Goal: Task Accomplishment & Management: Use online tool/utility

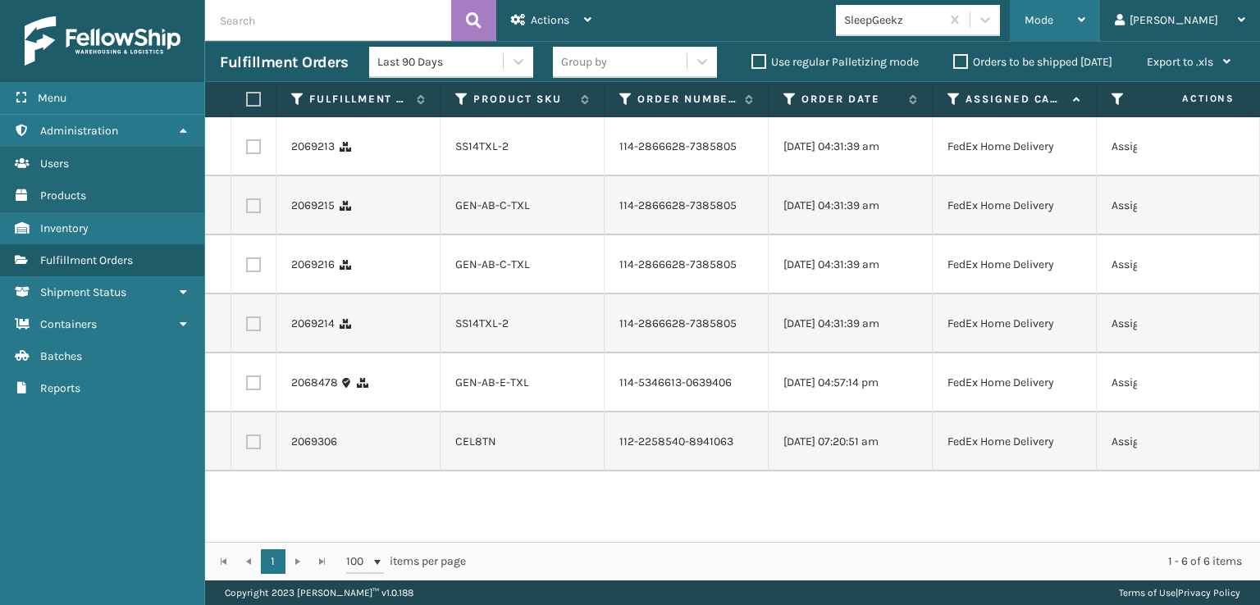
click at [1085, 12] on div "Mode" at bounding box center [1055, 20] width 61 height 41
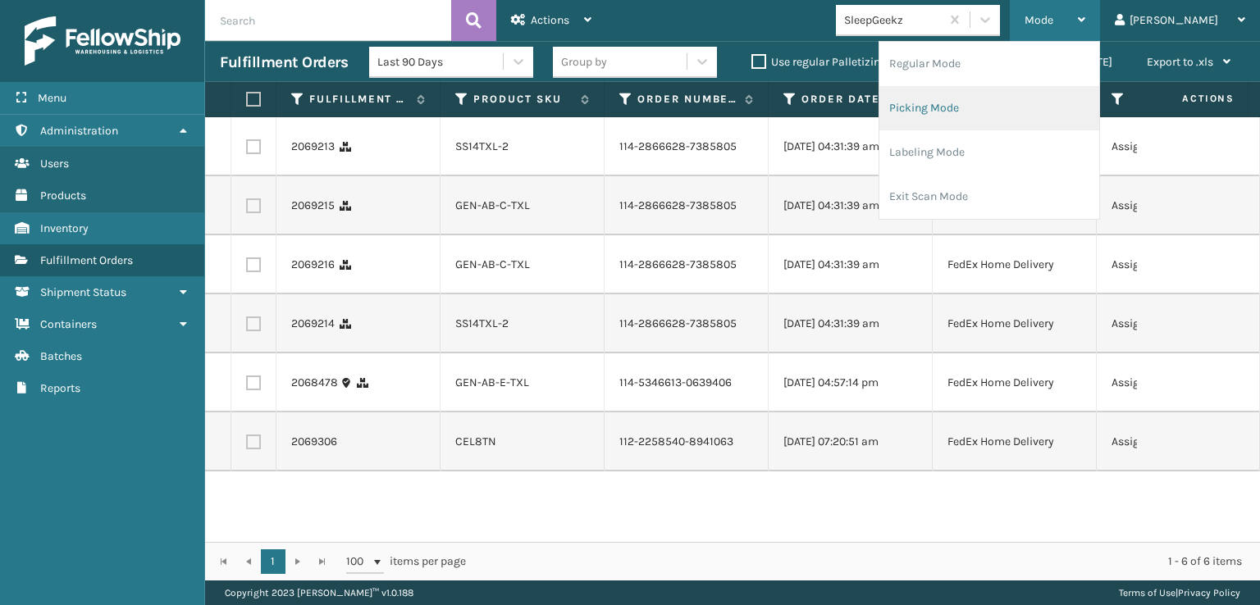
click at [967, 107] on li "Picking Mode" at bounding box center [990, 108] width 220 height 44
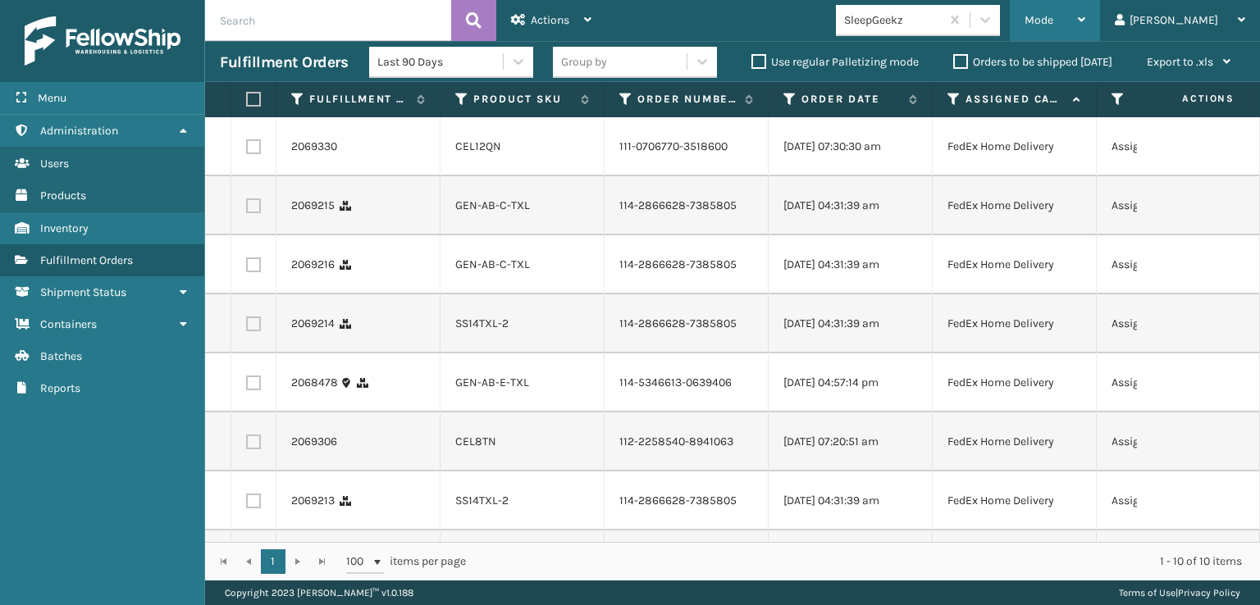
click at [1053, 24] on span "Mode" at bounding box center [1039, 20] width 29 height 14
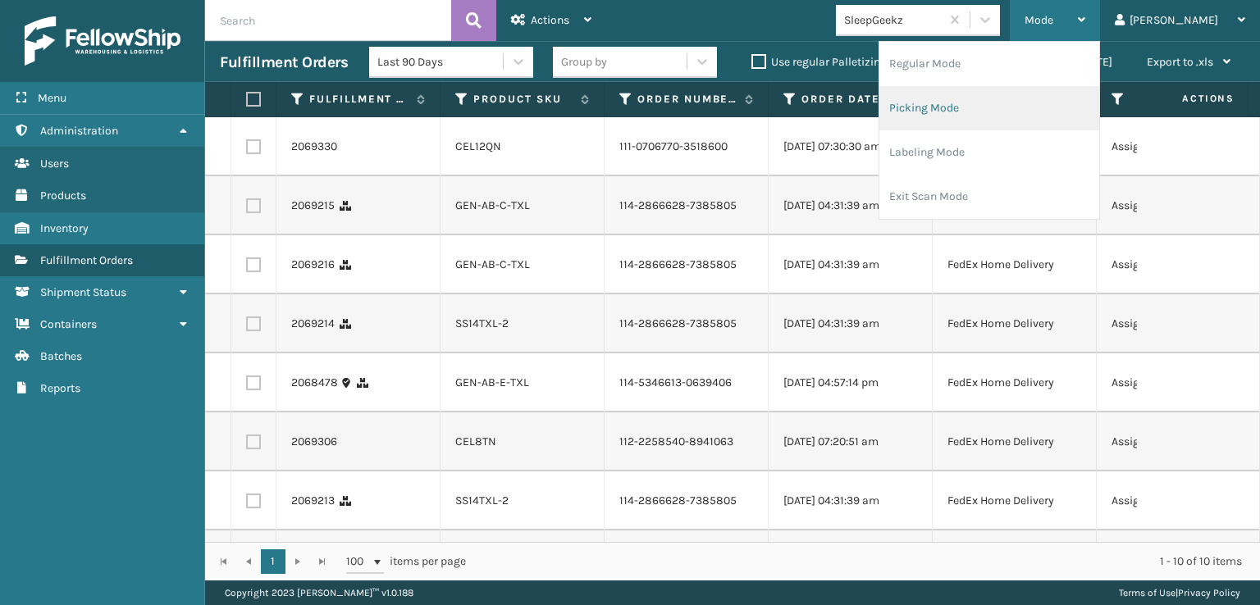
click at [983, 109] on li "Picking Mode" at bounding box center [990, 108] width 220 height 44
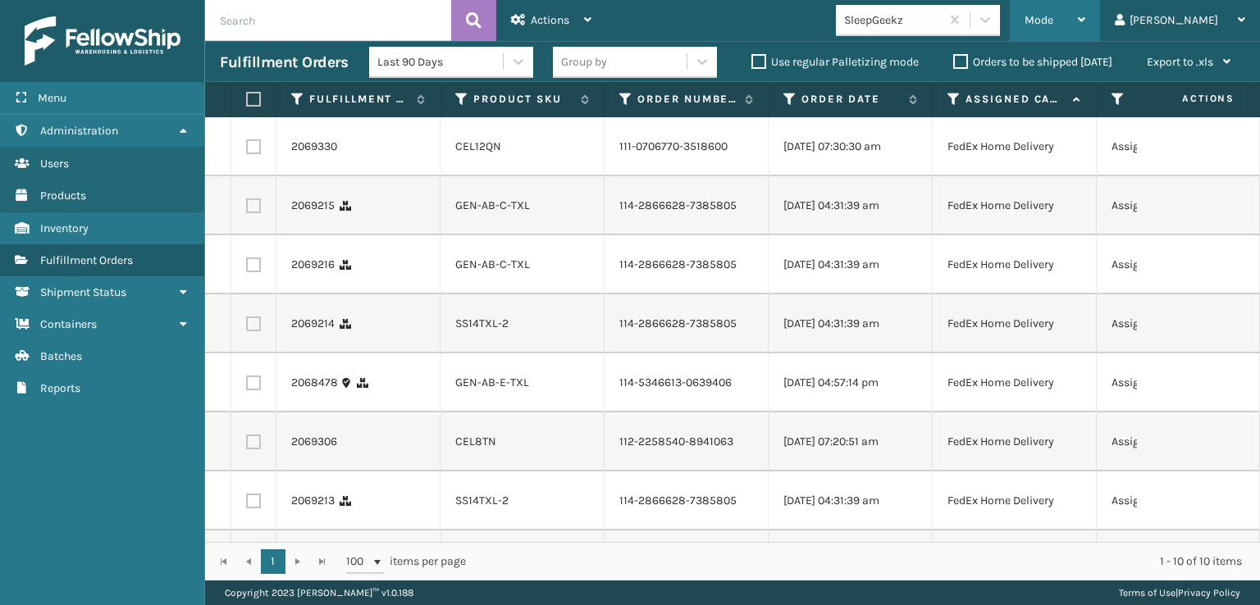
click at [1053, 17] on span "Mode" at bounding box center [1039, 20] width 29 height 14
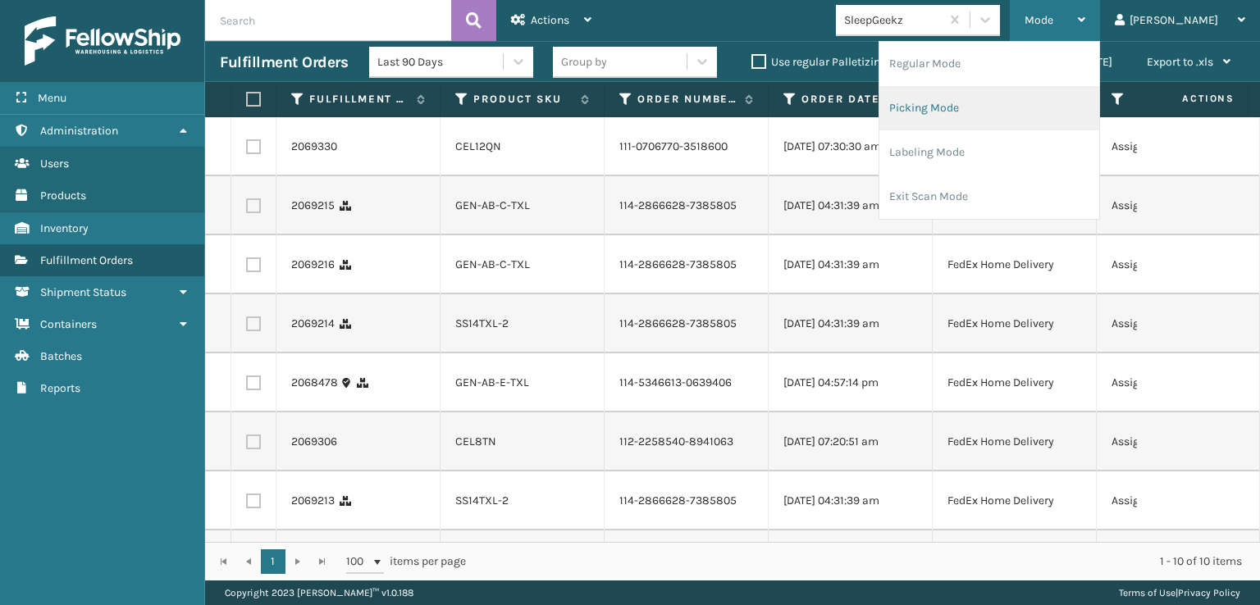
click at [998, 100] on li "Picking Mode" at bounding box center [990, 108] width 220 height 44
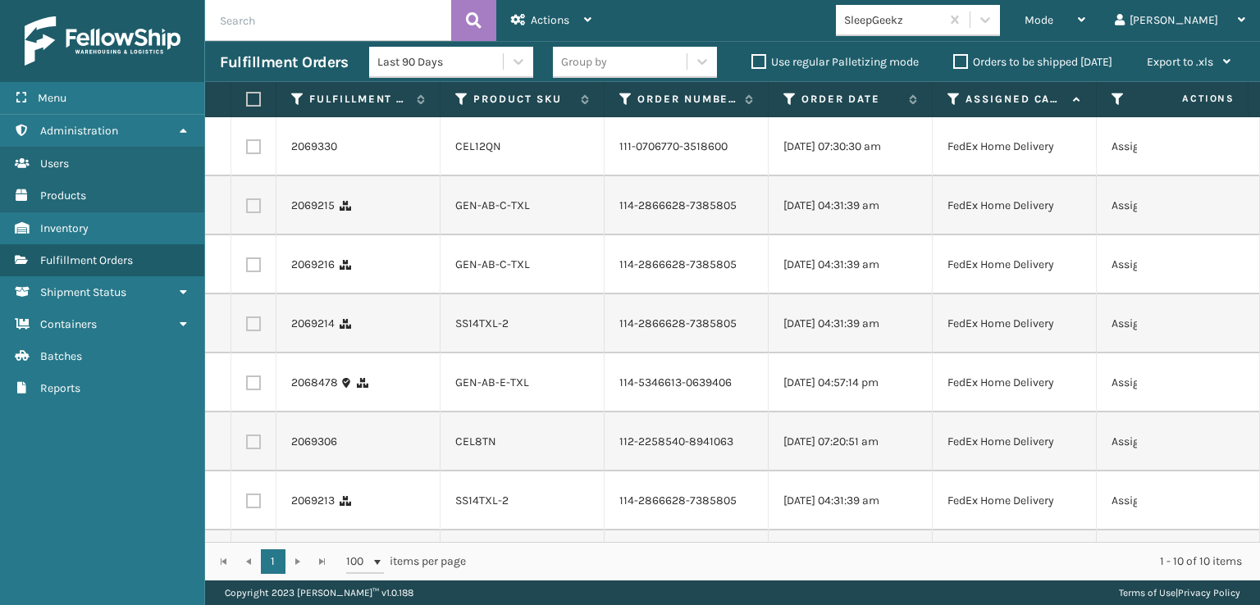
click at [249, 153] on label at bounding box center [253, 146] width 15 height 15
click at [247, 150] on input "checkbox" at bounding box center [246, 144] width 1 height 11
checkbox input "true"
click at [254, 213] on label at bounding box center [253, 206] width 15 height 15
click at [247, 209] on input "checkbox" at bounding box center [246, 204] width 1 height 11
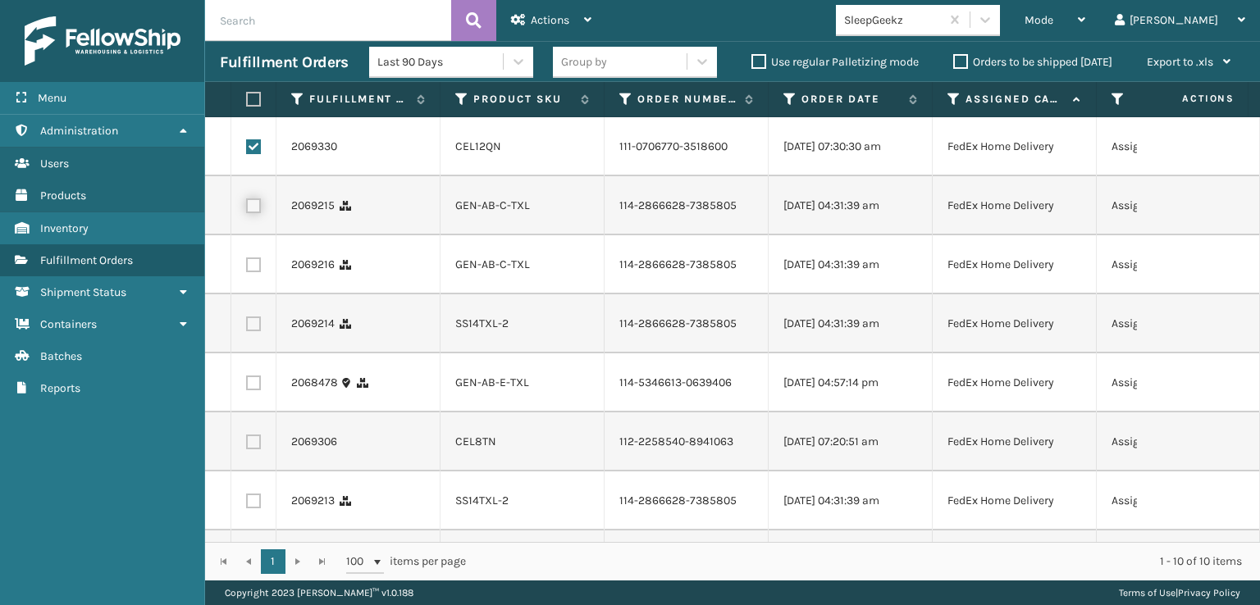
checkbox input "true"
click at [249, 272] on label at bounding box center [253, 265] width 15 height 15
click at [247, 268] on input "checkbox" at bounding box center [246, 263] width 1 height 11
checkbox input "true"
click at [249, 331] on label at bounding box center [253, 324] width 15 height 15
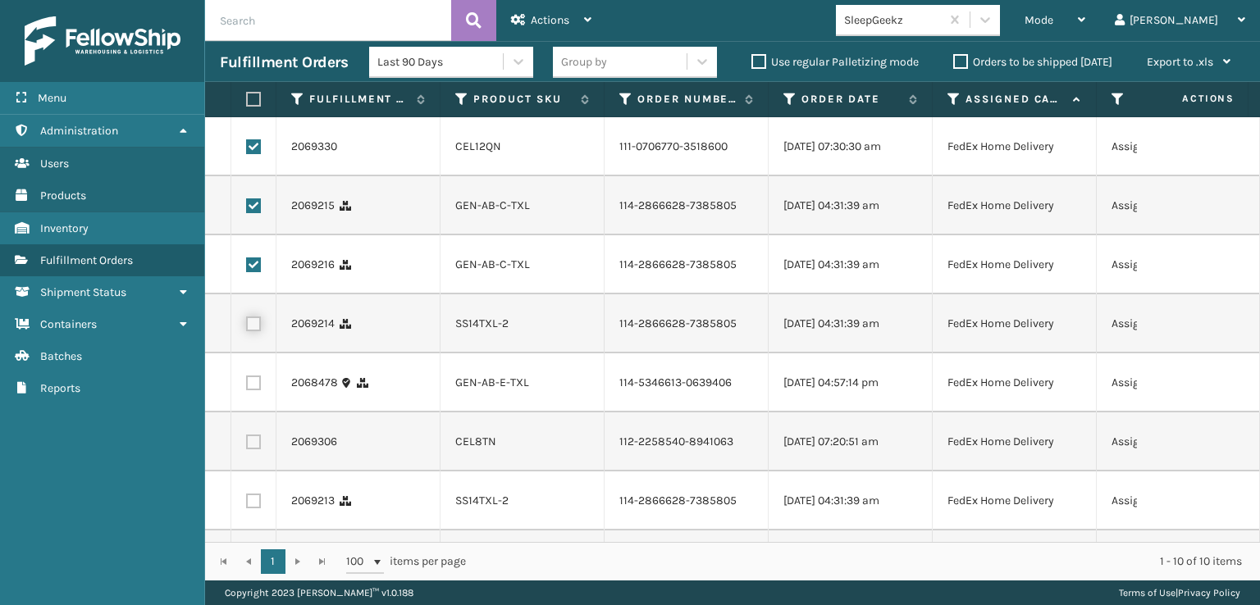
click at [247, 327] on input "checkbox" at bounding box center [246, 322] width 1 height 11
checkbox input "true"
click at [254, 391] on label at bounding box center [253, 383] width 15 height 15
click at [247, 386] on input "checkbox" at bounding box center [246, 381] width 1 height 11
checkbox input "true"
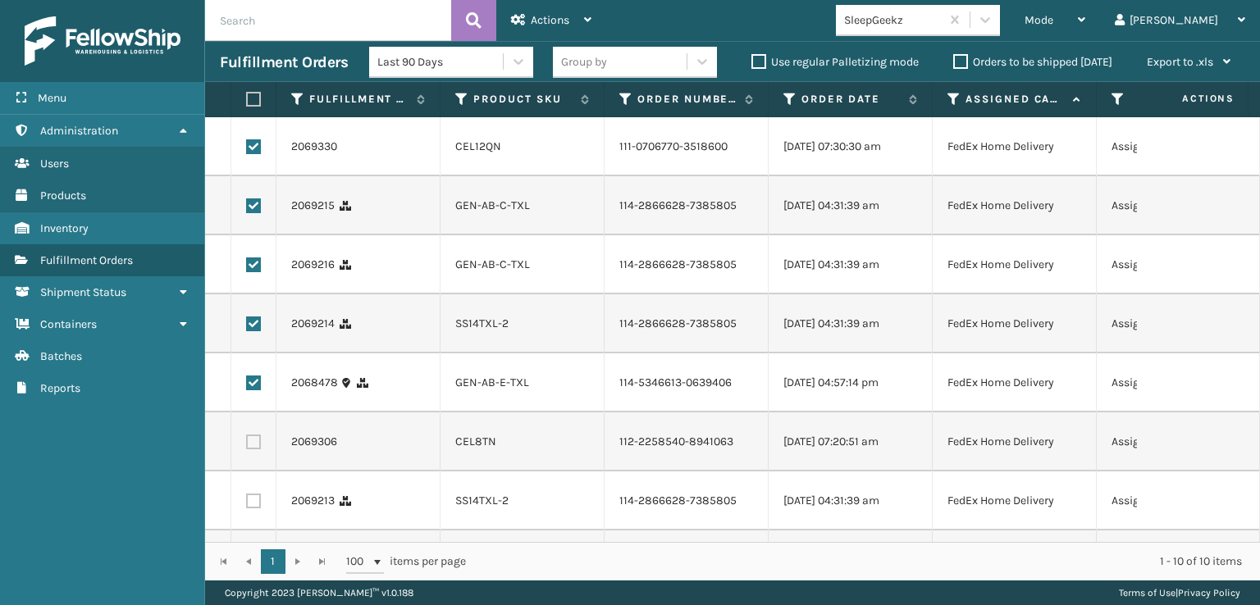
click at [252, 450] on label at bounding box center [253, 442] width 15 height 15
click at [247, 446] on input "checkbox" at bounding box center [246, 440] width 1 height 11
checkbox input "true"
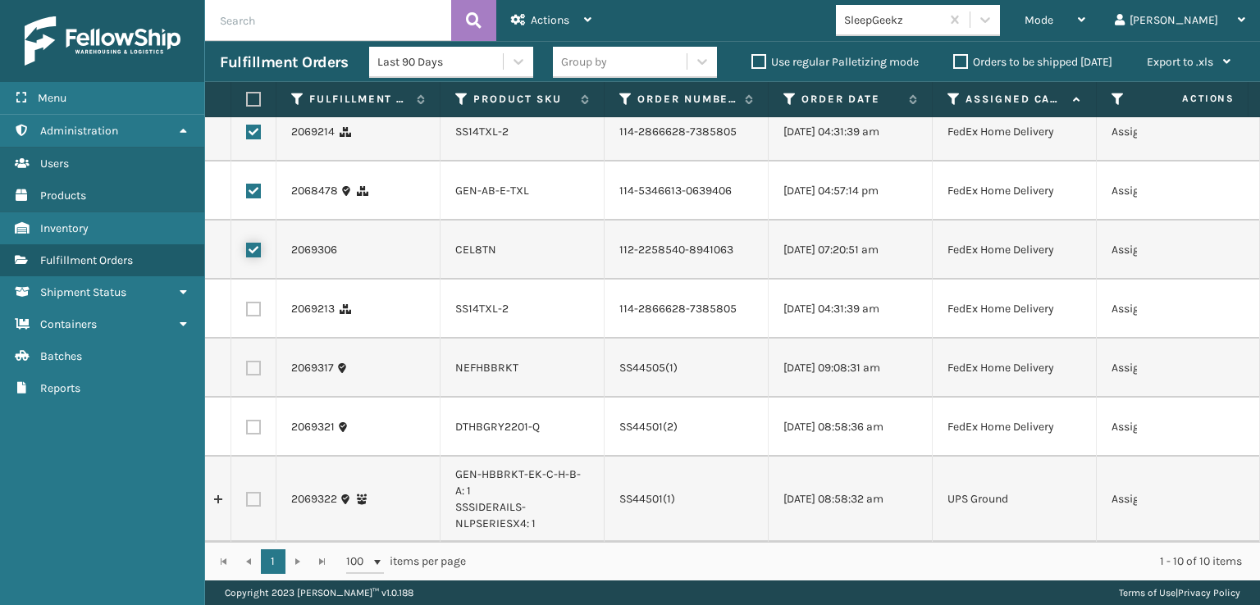
scroll to position [246, 0]
click at [253, 317] on label at bounding box center [253, 309] width 15 height 15
click at [247, 313] on input "checkbox" at bounding box center [246, 307] width 1 height 11
checkbox input "true"
click at [255, 435] on label at bounding box center [253, 427] width 15 height 15
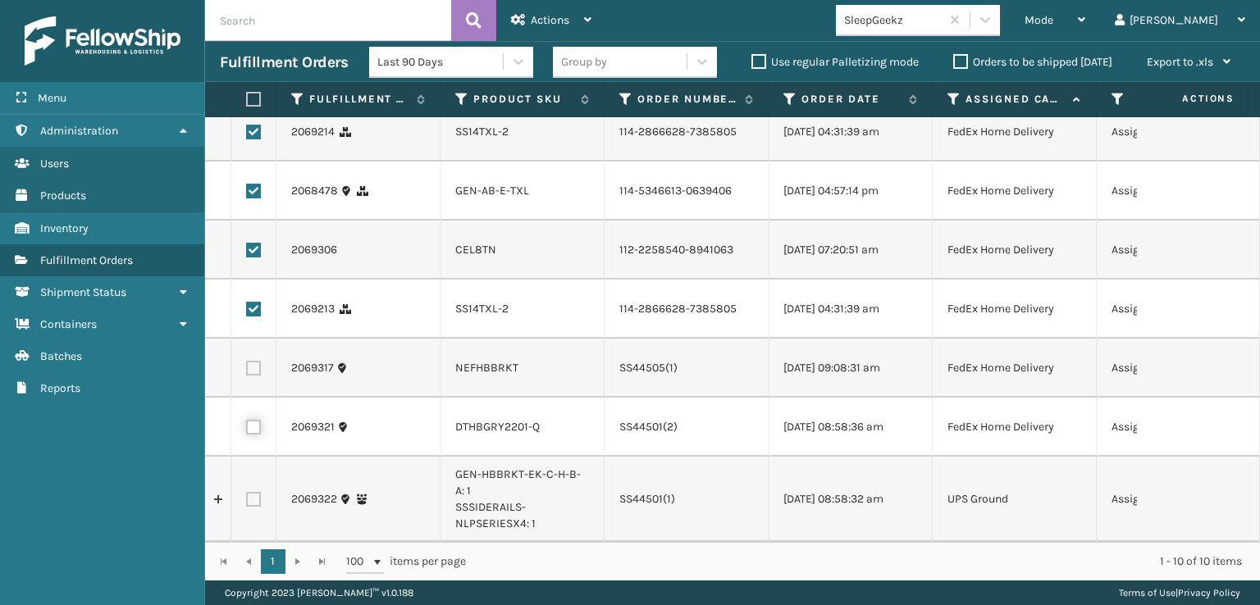
click at [247, 431] on input "checkbox" at bounding box center [246, 425] width 1 height 11
checkbox input "true"
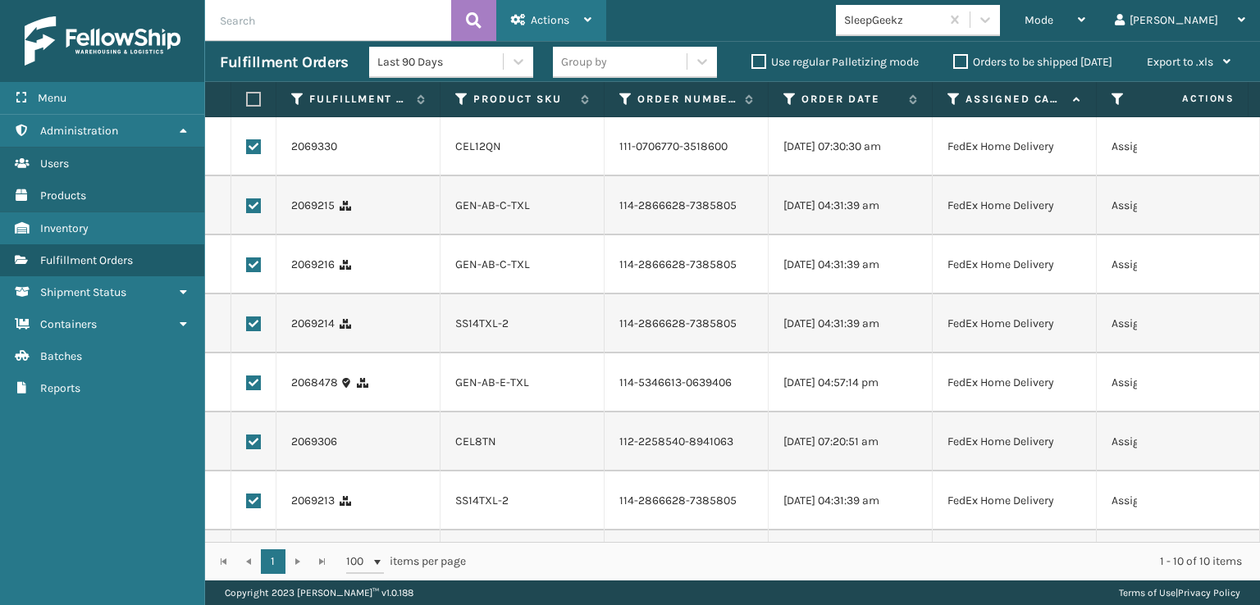
click at [546, 14] on span "Actions" at bounding box center [550, 20] width 39 height 14
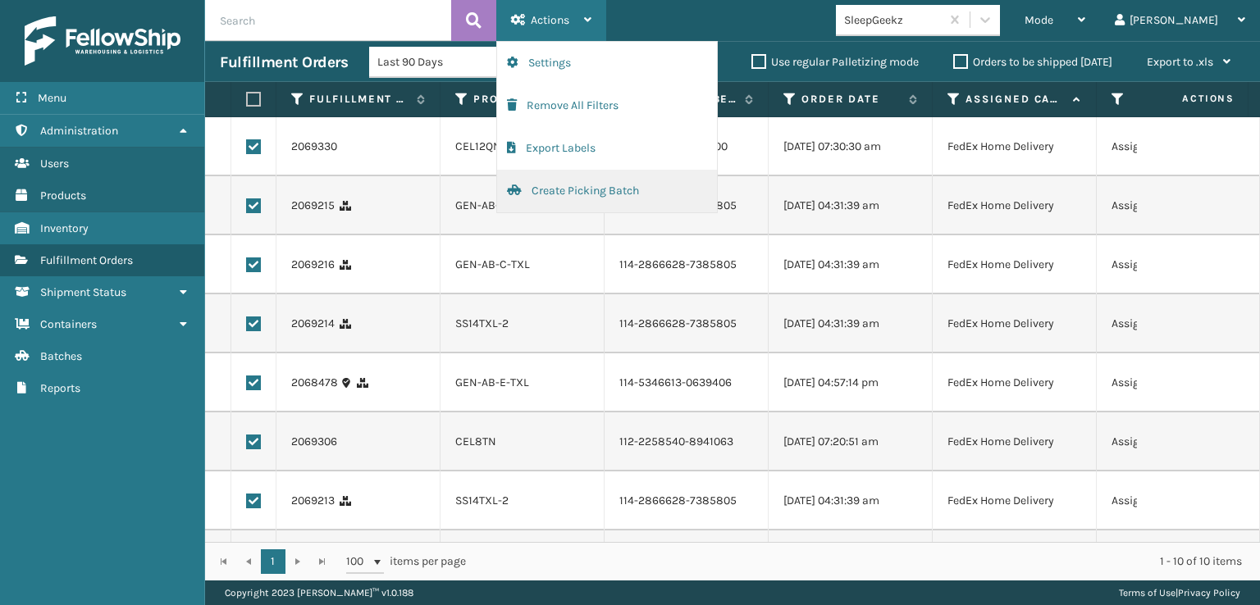
click at [555, 188] on button "Create Picking Batch" at bounding box center [607, 191] width 220 height 43
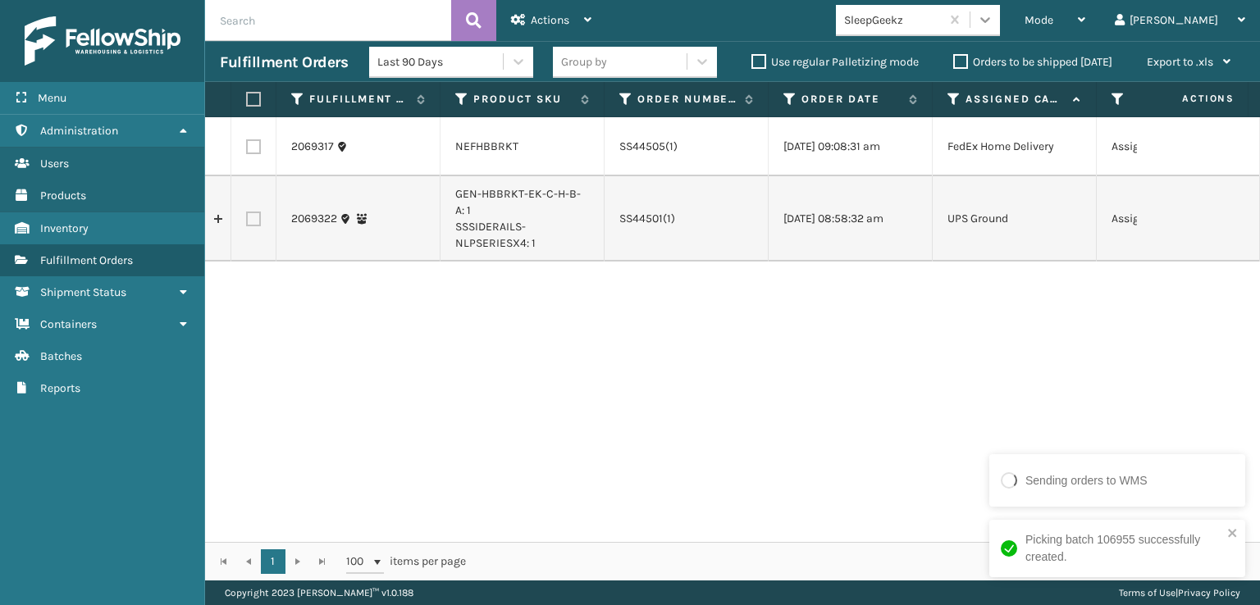
click at [1000, 9] on div at bounding box center [986, 20] width 30 height 30
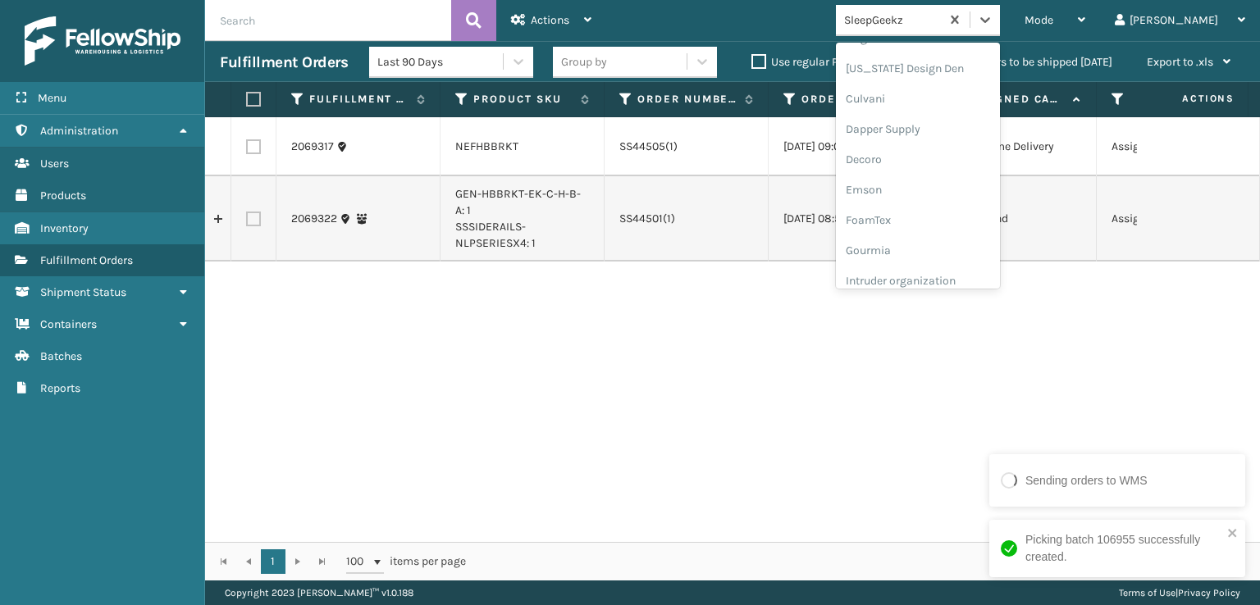
scroll to position [246, 0]
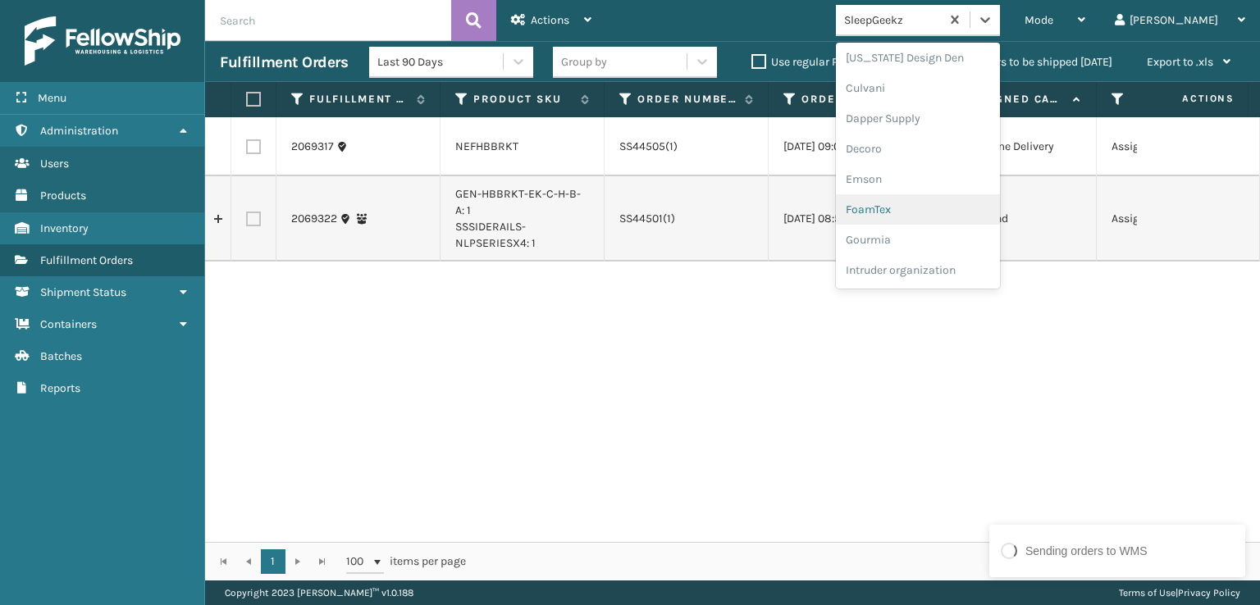
click at [924, 208] on div "FoamTex" at bounding box center [918, 209] width 164 height 30
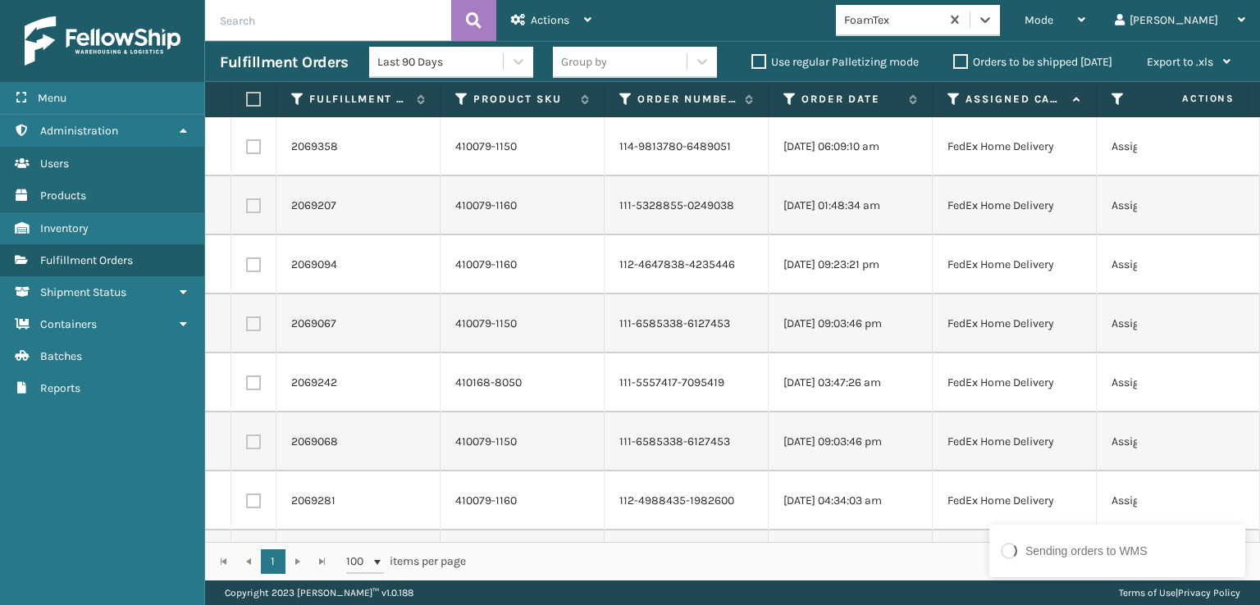
scroll to position [236, 0]
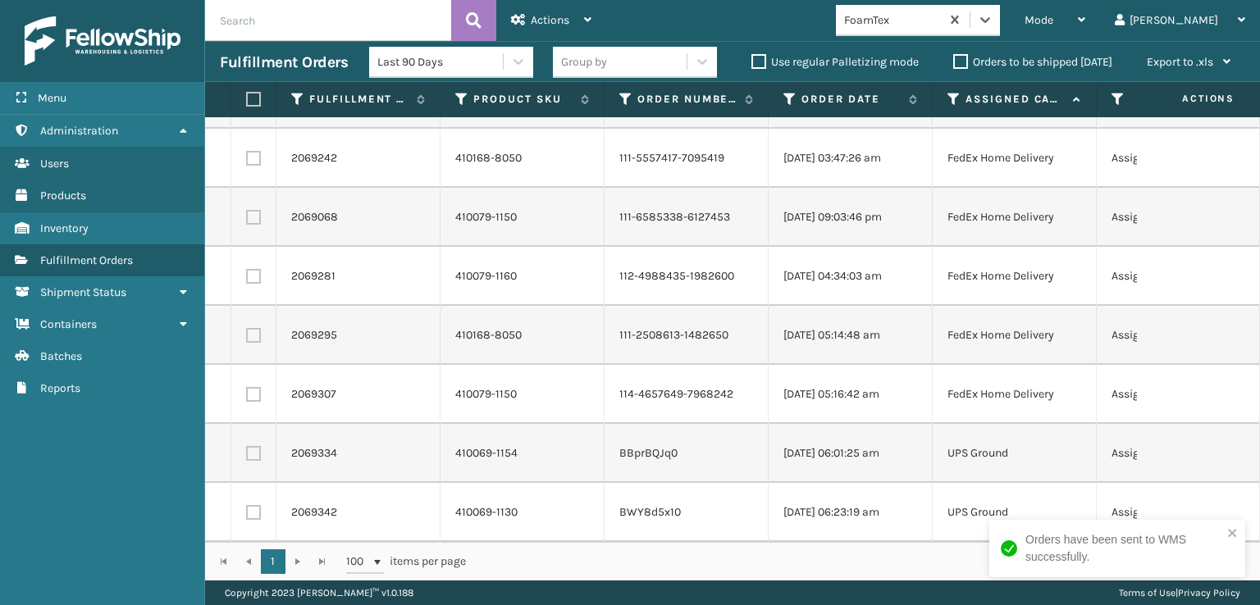
click at [253, 96] on label at bounding box center [251, 99] width 10 height 15
click at [247, 96] on input "checkbox" at bounding box center [246, 99] width 1 height 11
checkbox input "true"
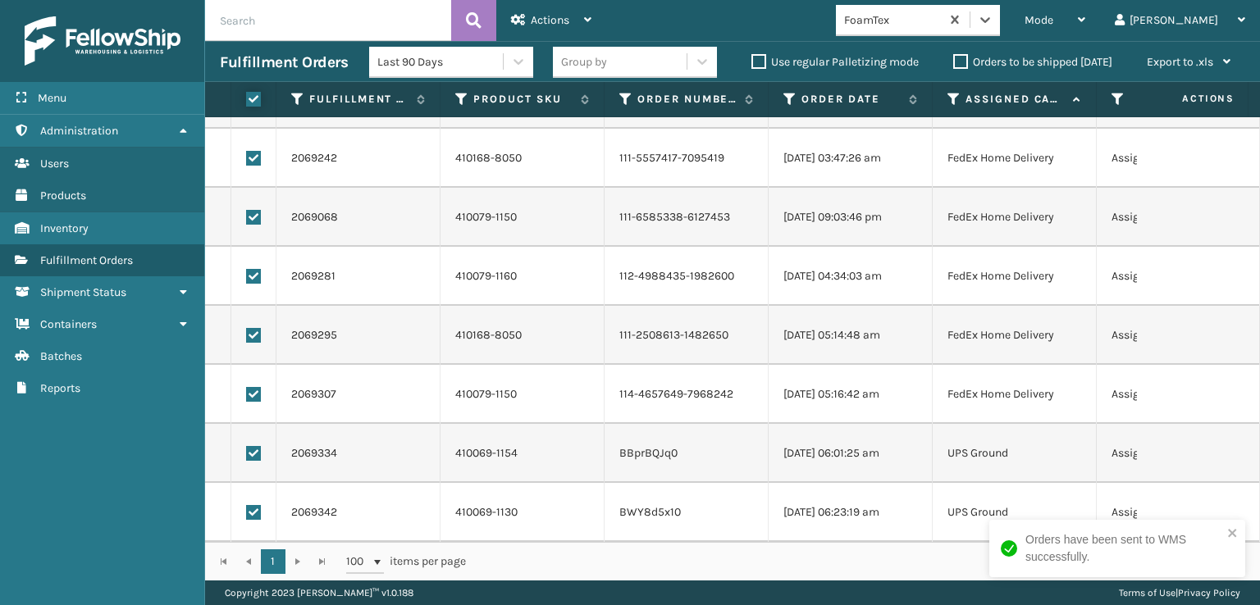
checkbox input "true"
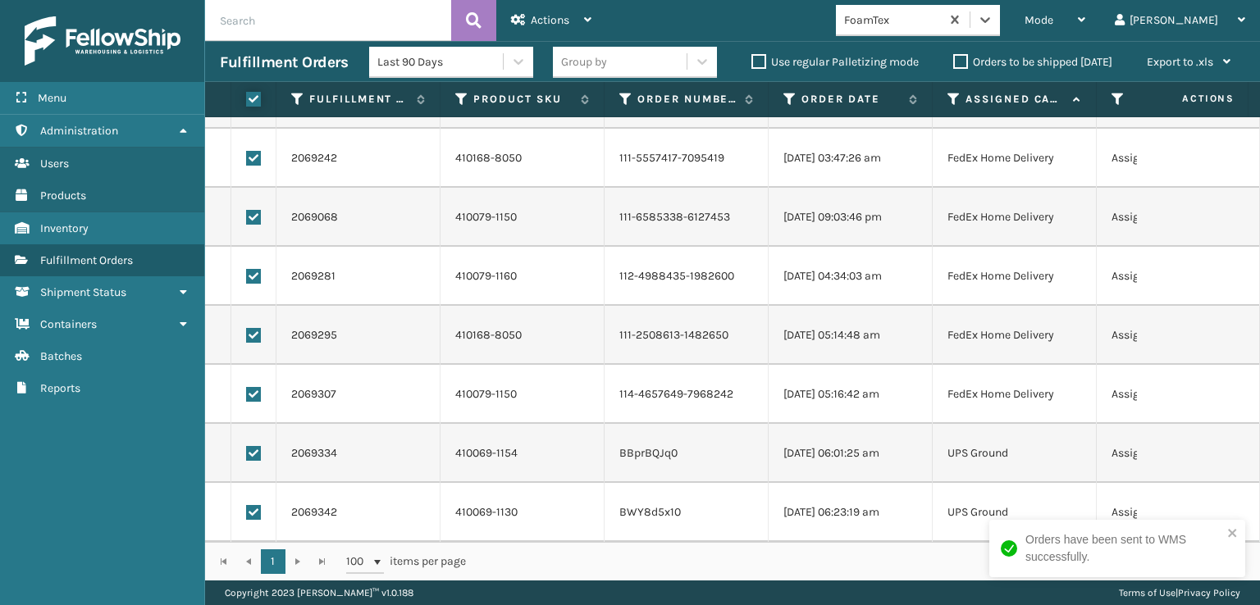
checkbox input "true"
click at [256, 505] on label at bounding box center [253, 512] width 15 height 15
click at [247, 505] on input "checkbox" at bounding box center [246, 510] width 1 height 11
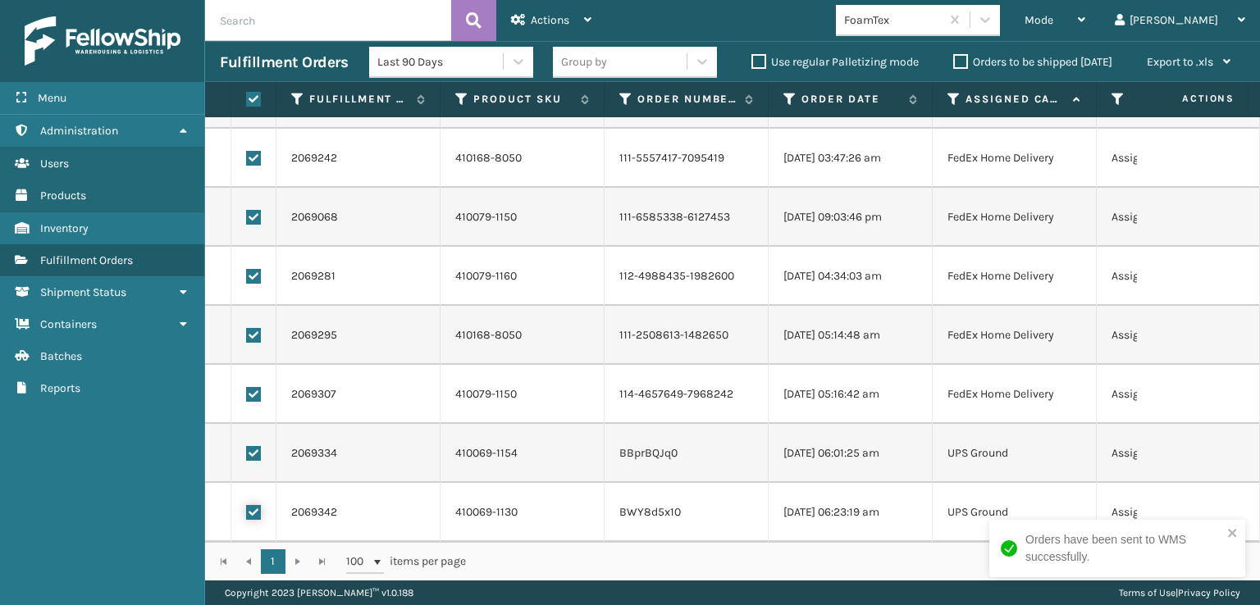
checkbox input "false"
click at [253, 446] on label at bounding box center [253, 453] width 15 height 15
click at [247, 446] on input "checkbox" at bounding box center [246, 451] width 1 height 11
checkbox input "false"
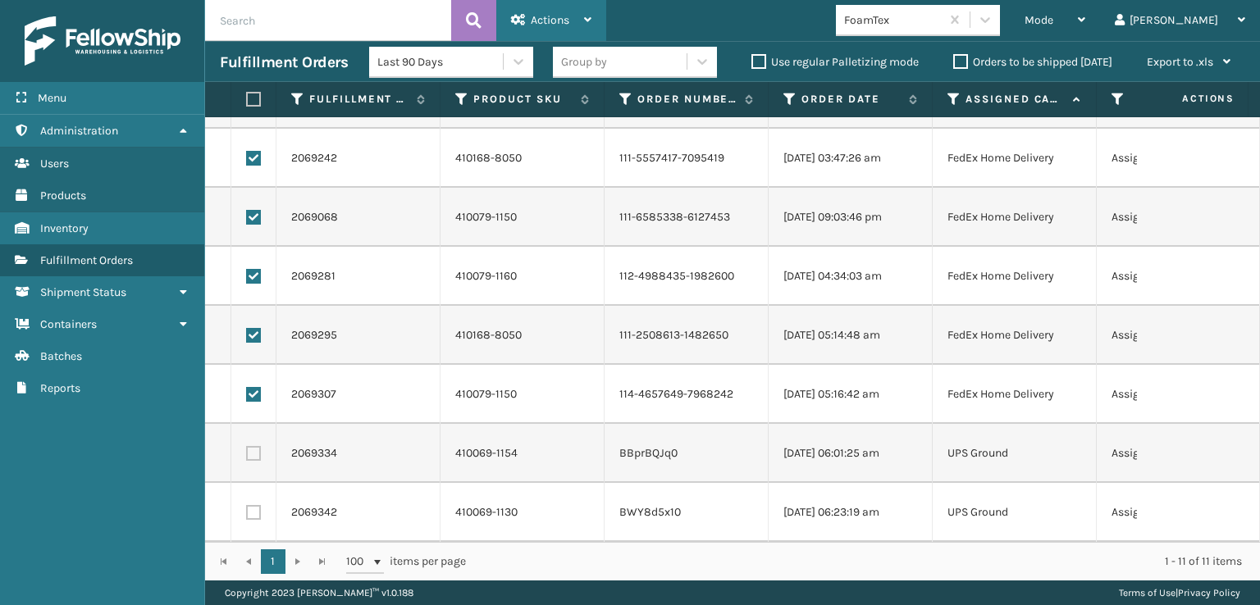
click at [532, 17] on span "Actions" at bounding box center [550, 20] width 39 height 14
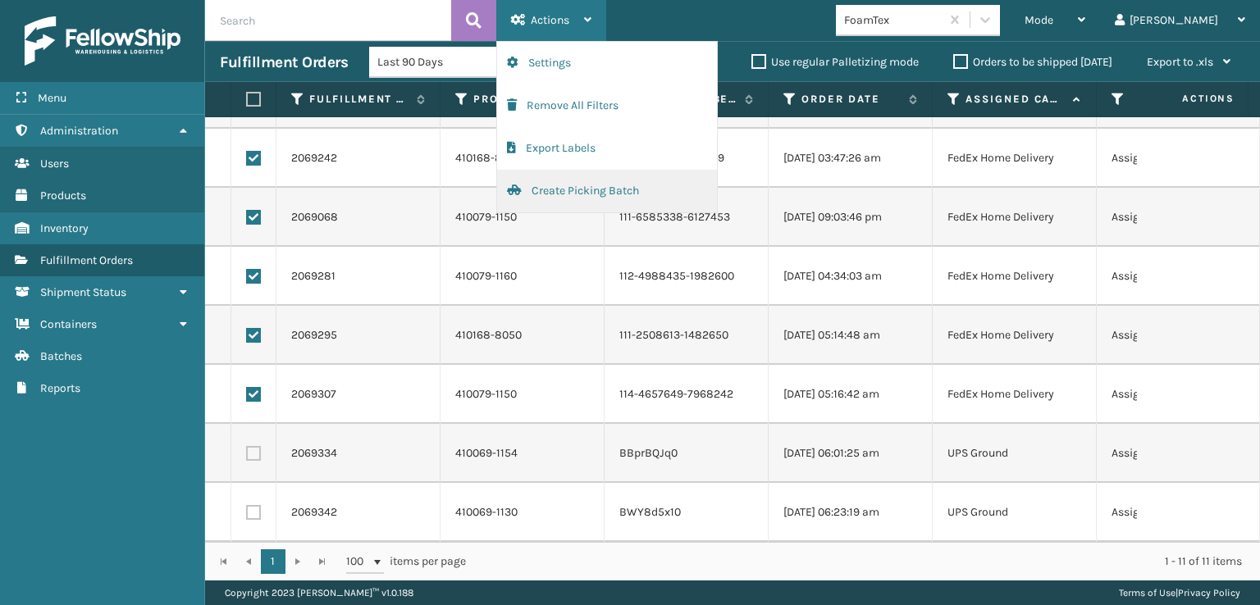
click at [551, 185] on button "Create Picking Batch" at bounding box center [607, 191] width 220 height 43
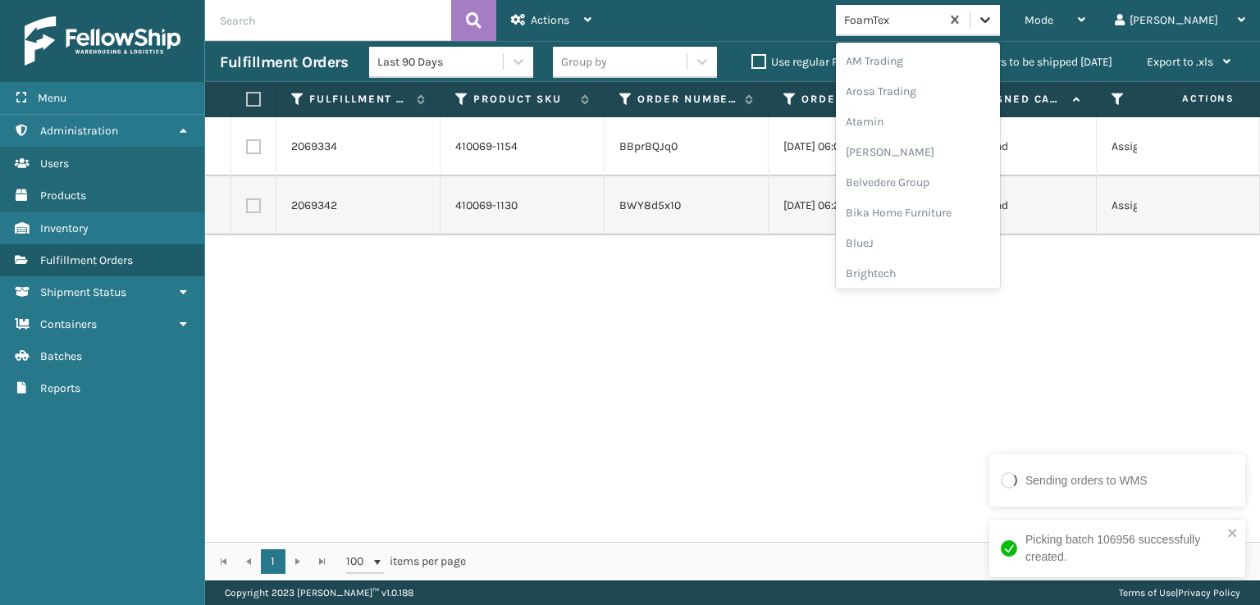
click at [994, 19] on icon at bounding box center [985, 19] width 16 height 16
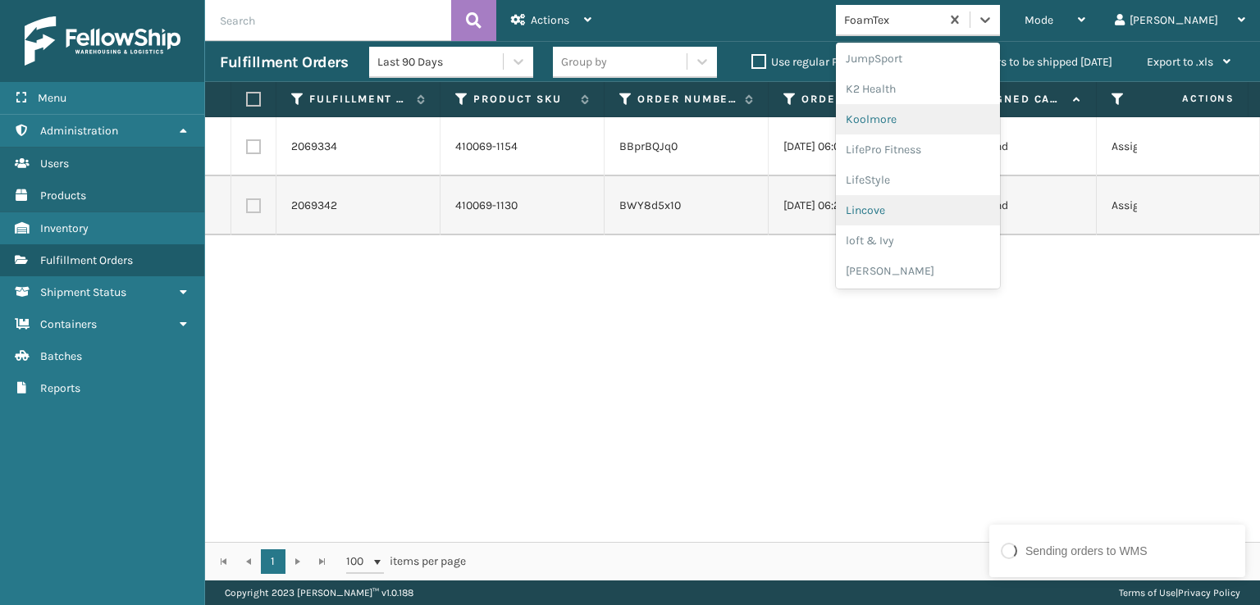
scroll to position [601, 0]
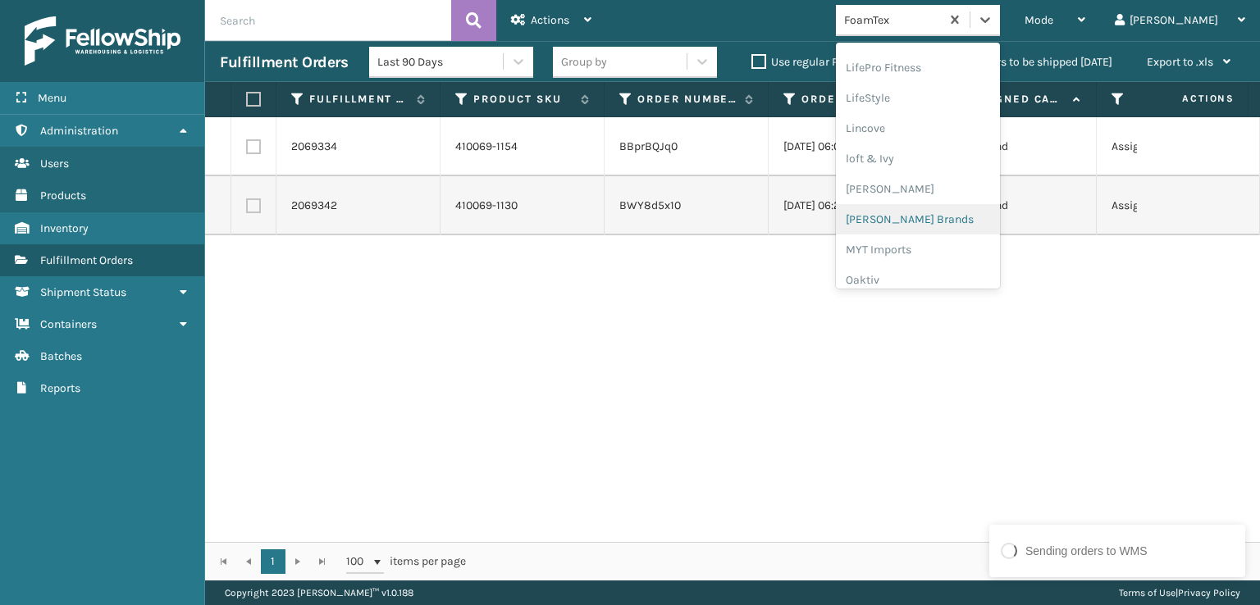
click at [939, 221] on div "[PERSON_NAME] Brands" at bounding box center [918, 219] width 164 height 30
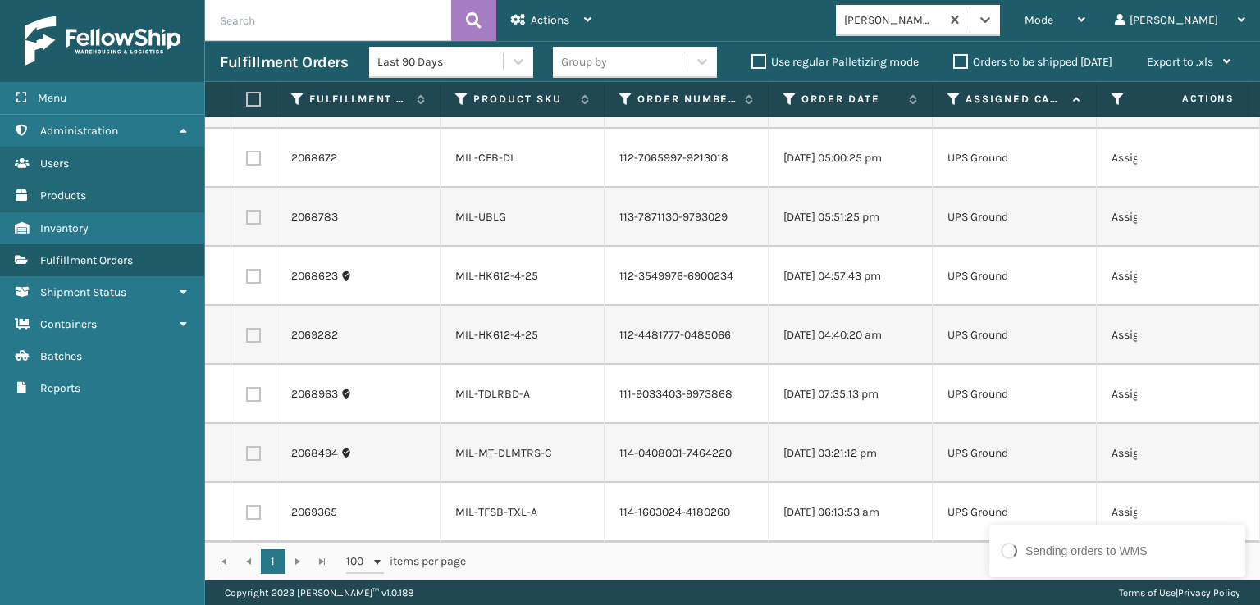
scroll to position [118, 0]
click at [252, 98] on label at bounding box center [251, 99] width 10 height 15
click at [247, 98] on input "checkbox" at bounding box center [246, 99] width 1 height 11
checkbox input "true"
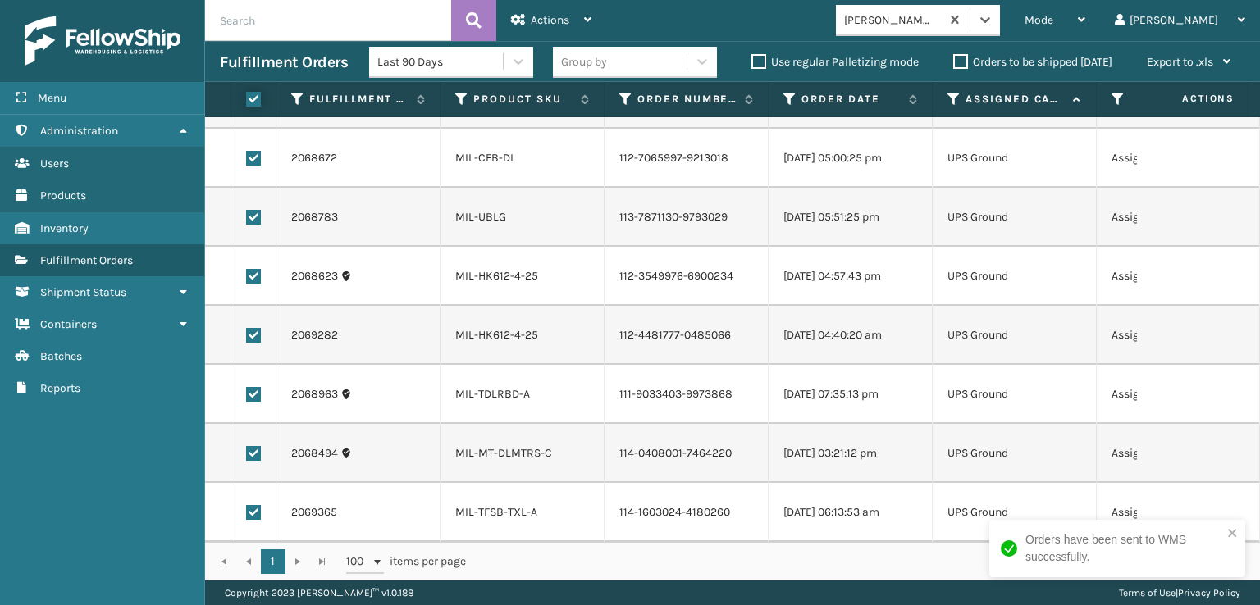
checkbox input "true"
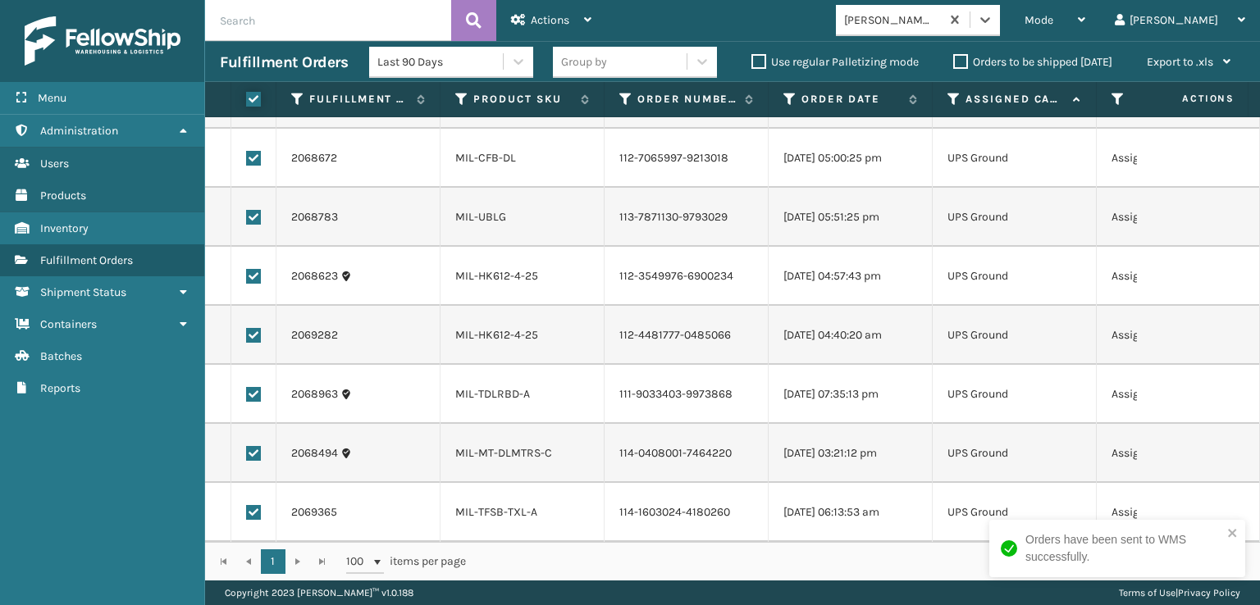
checkbox input "true"
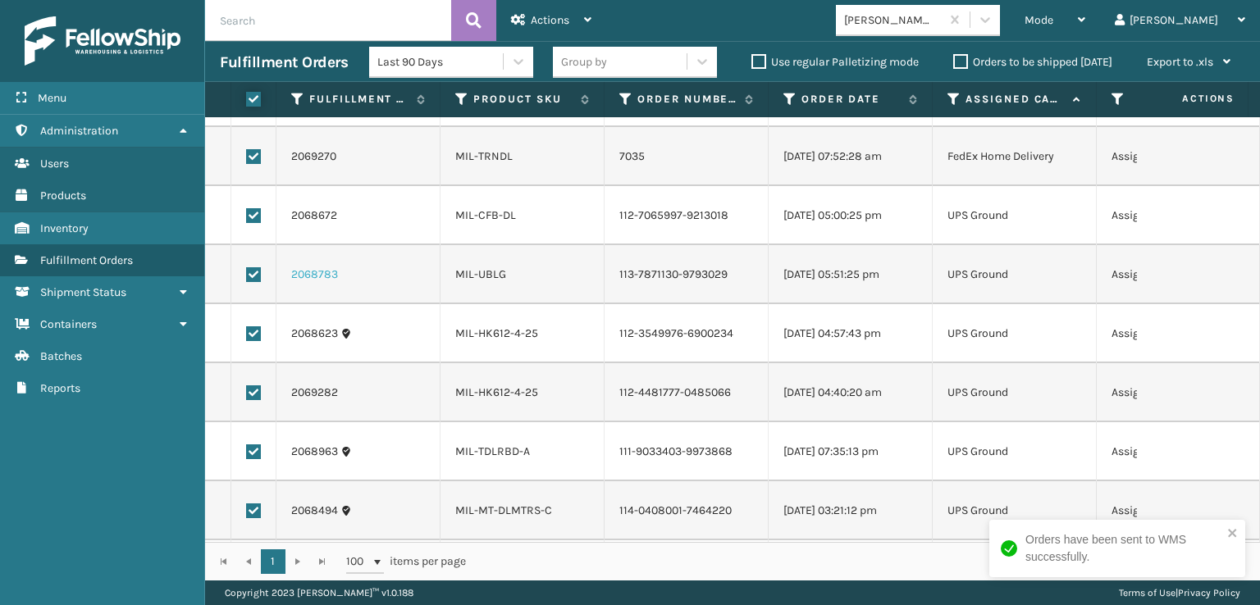
scroll to position [0, 0]
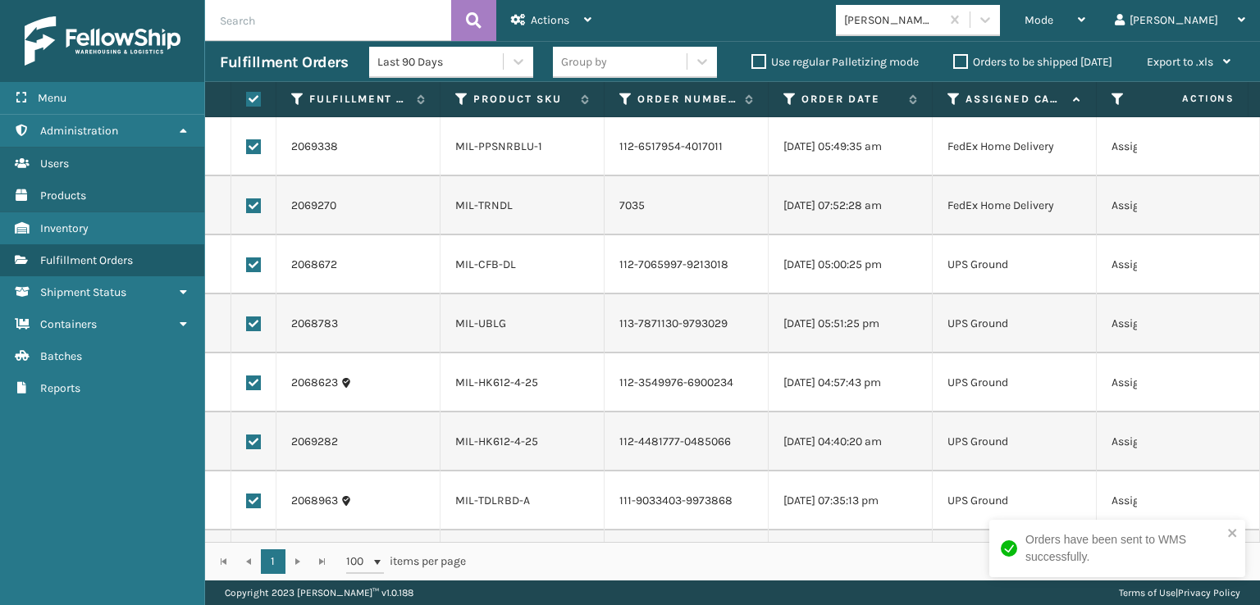
click at [251, 206] on label at bounding box center [253, 206] width 15 height 15
click at [247, 206] on input "checkbox" at bounding box center [246, 204] width 1 height 11
checkbox input "false"
click at [251, 144] on label at bounding box center [253, 146] width 15 height 15
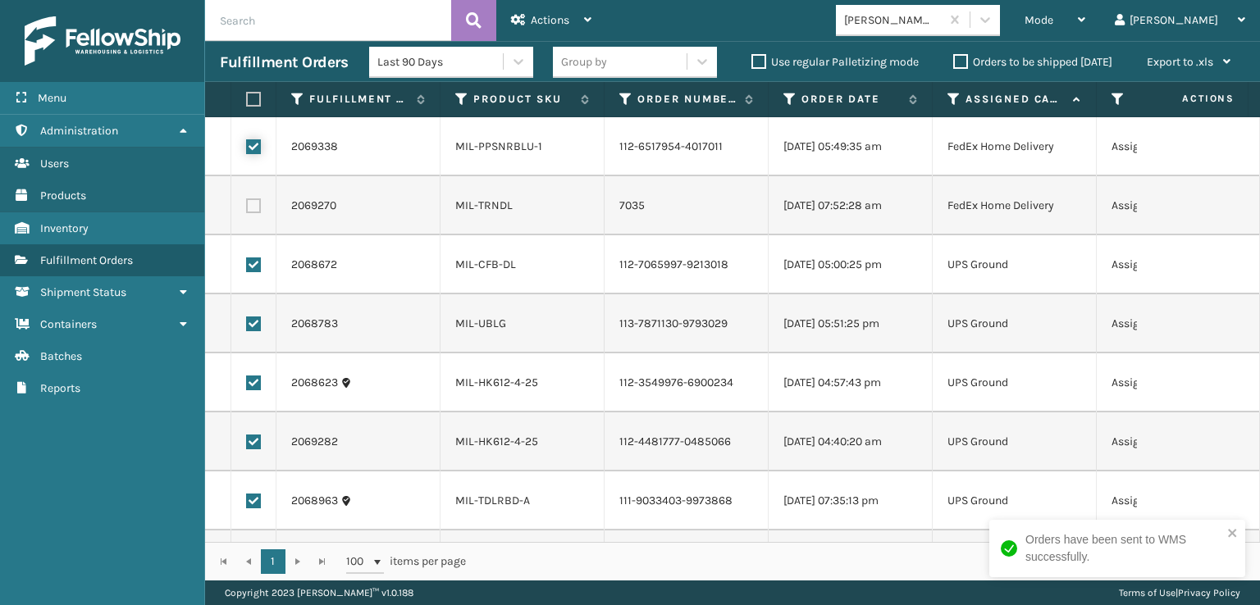
click at [247, 144] on input "checkbox" at bounding box center [246, 144] width 1 height 11
checkbox input "false"
click at [522, 13] on div "Actions" at bounding box center [551, 20] width 80 height 41
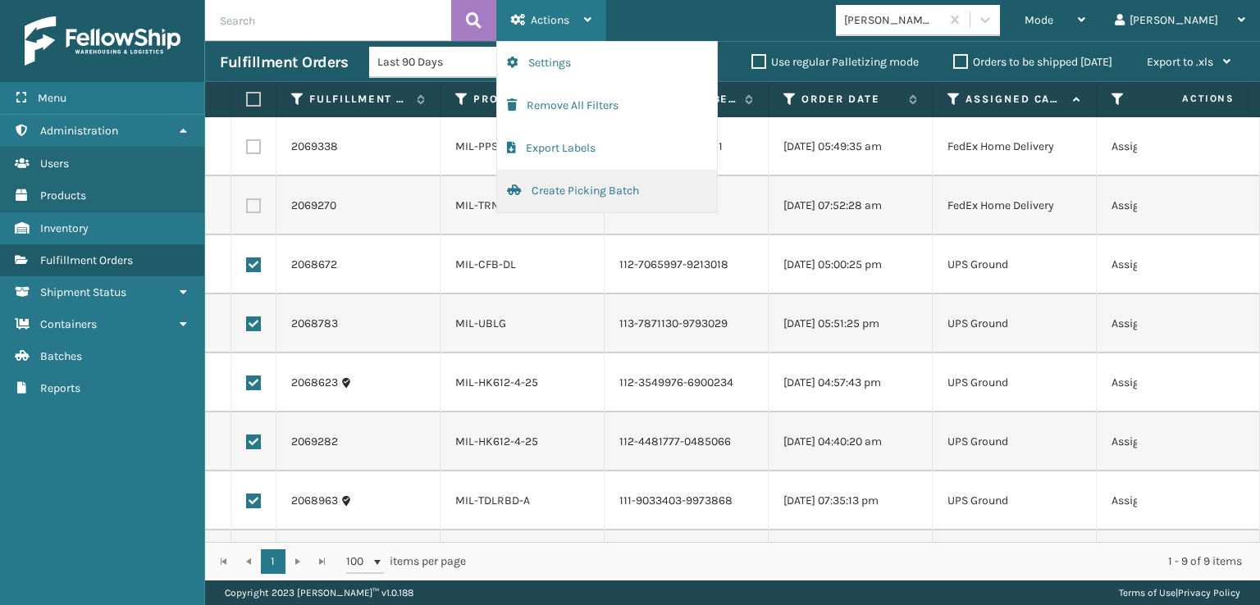
click at [558, 191] on button "Create Picking Batch" at bounding box center [607, 191] width 220 height 43
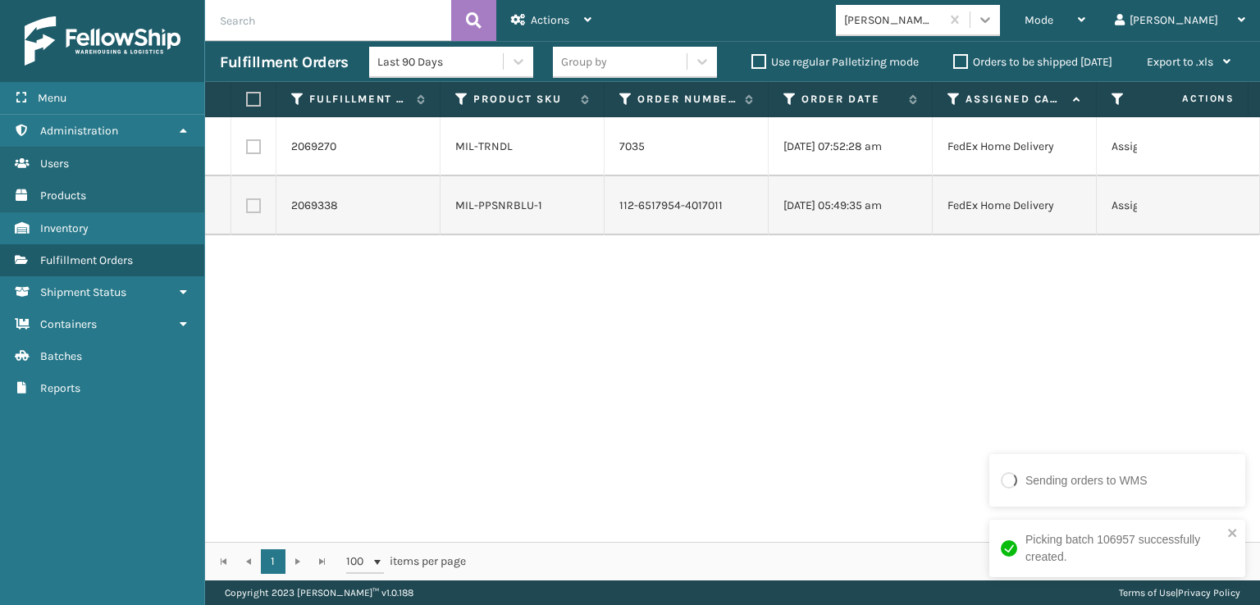
click at [994, 25] on icon at bounding box center [985, 19] width 16 height 16
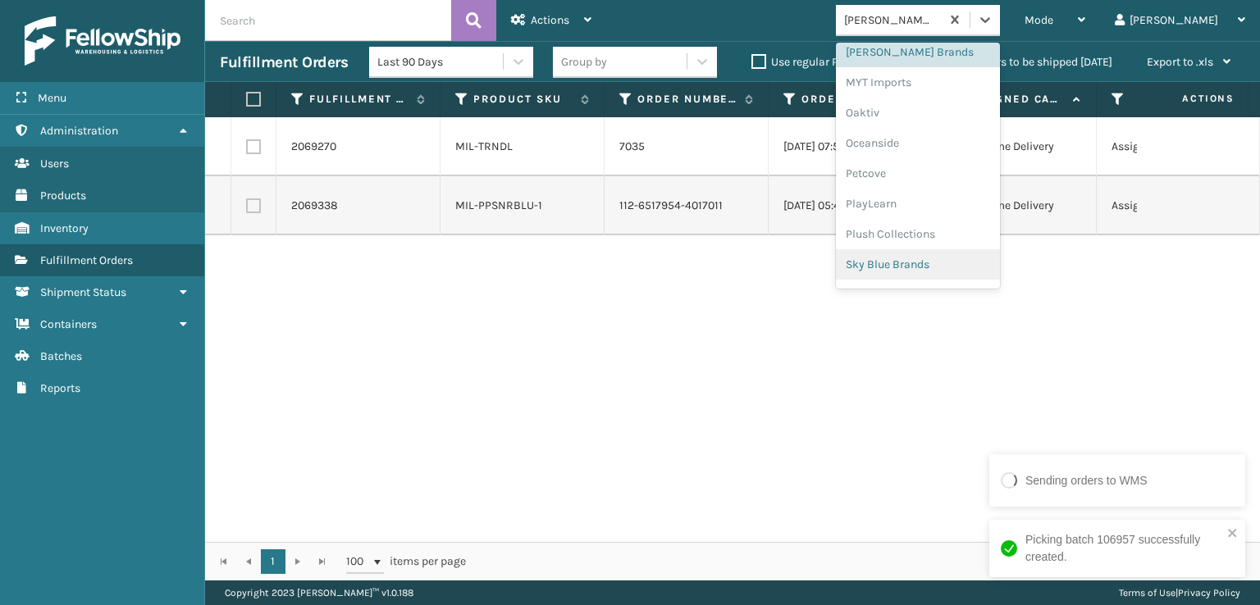
scroll to position [741, 0]
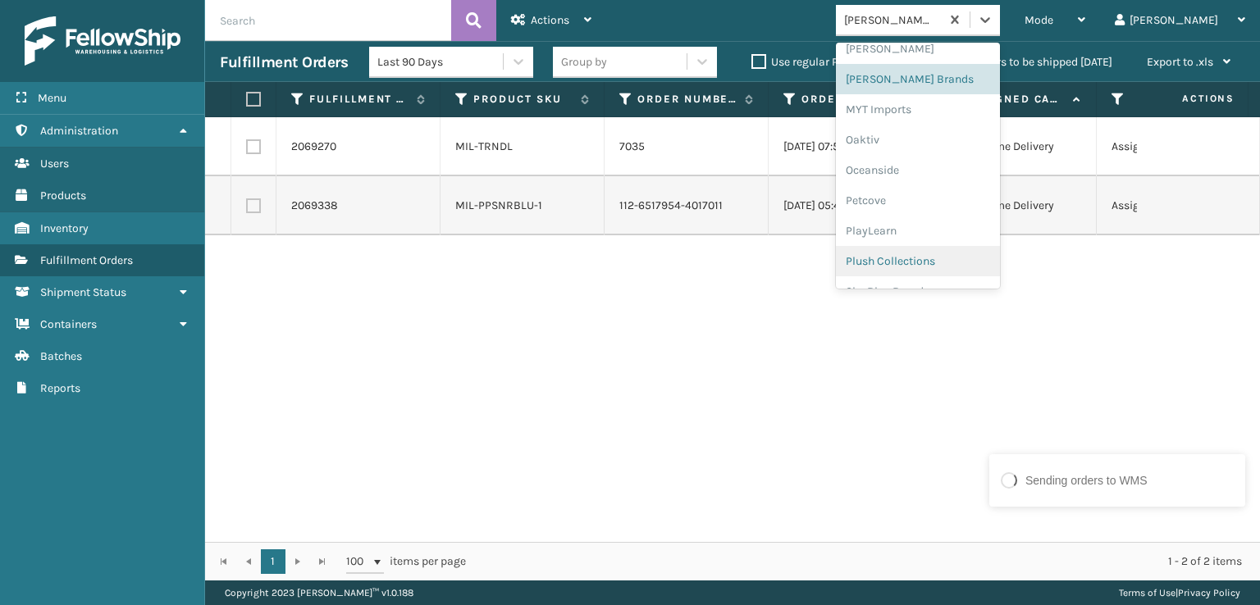
click at [940, 262] on div "Plush Collections" at bounding box center [918, 261] width 164 height 30
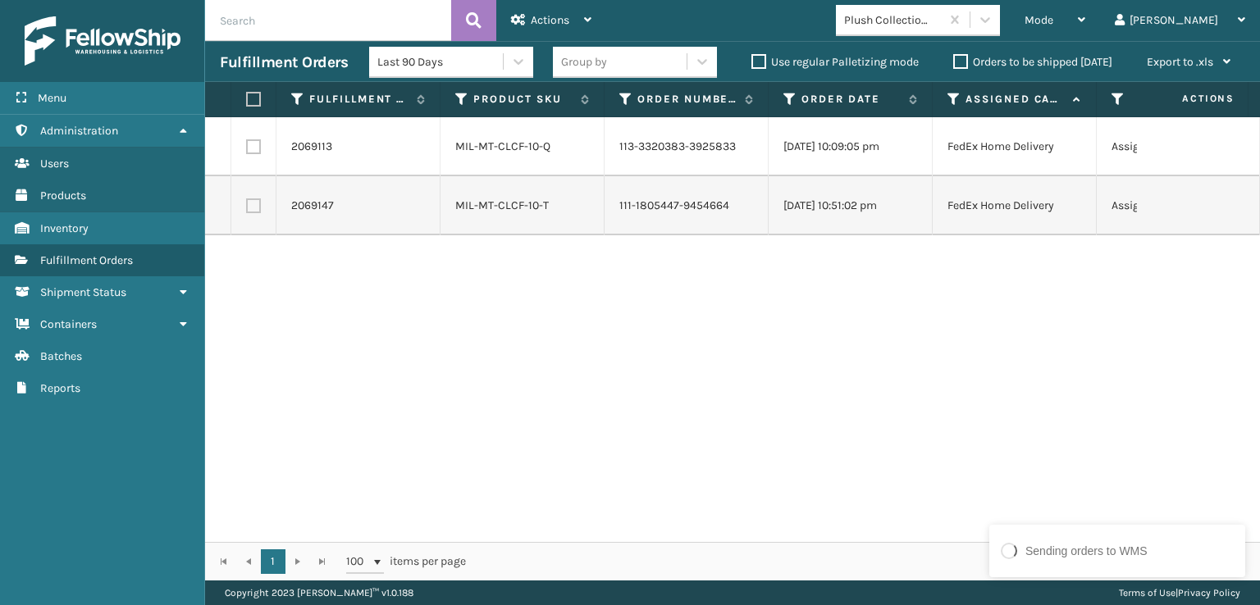
click at [249, 106] on th at bounding box center [253, 99] width 45 height 35
click at [253, 97] on label at bounding box center [251, 99] width 10 height 15
click at [247, 97] on input "checkbox" at bounding box center [246, 99] width 1 height 11
checkbox input "true"
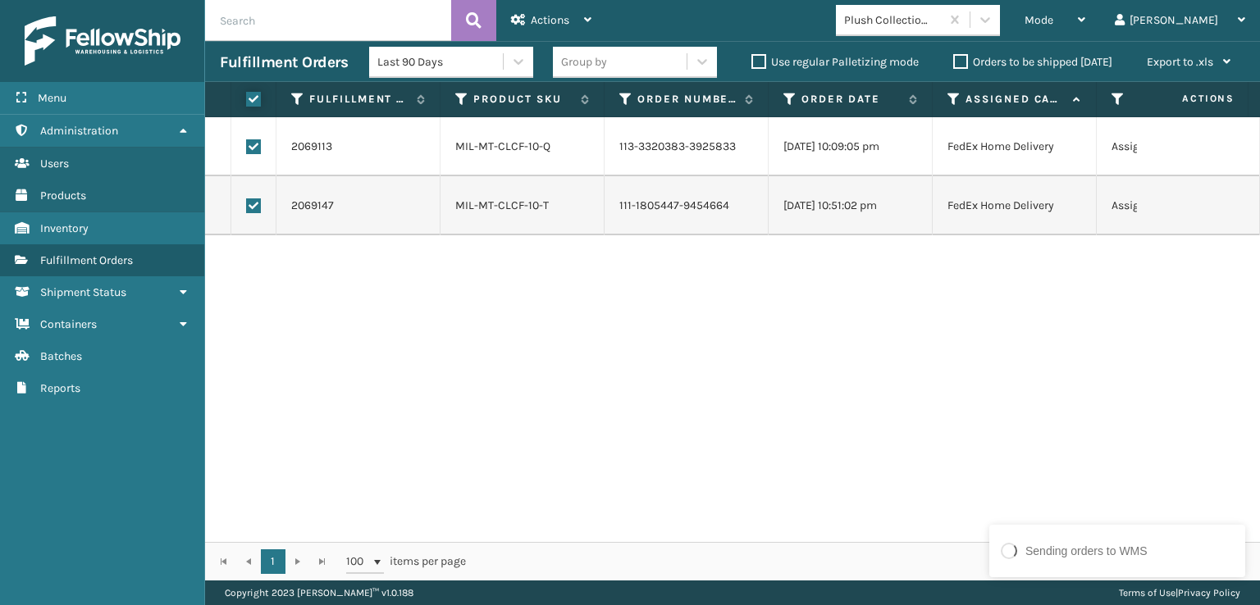
checkbox input "true"
click at [545, 11] on div "Actions" at bounding box center [551, 20] width 80 height 41
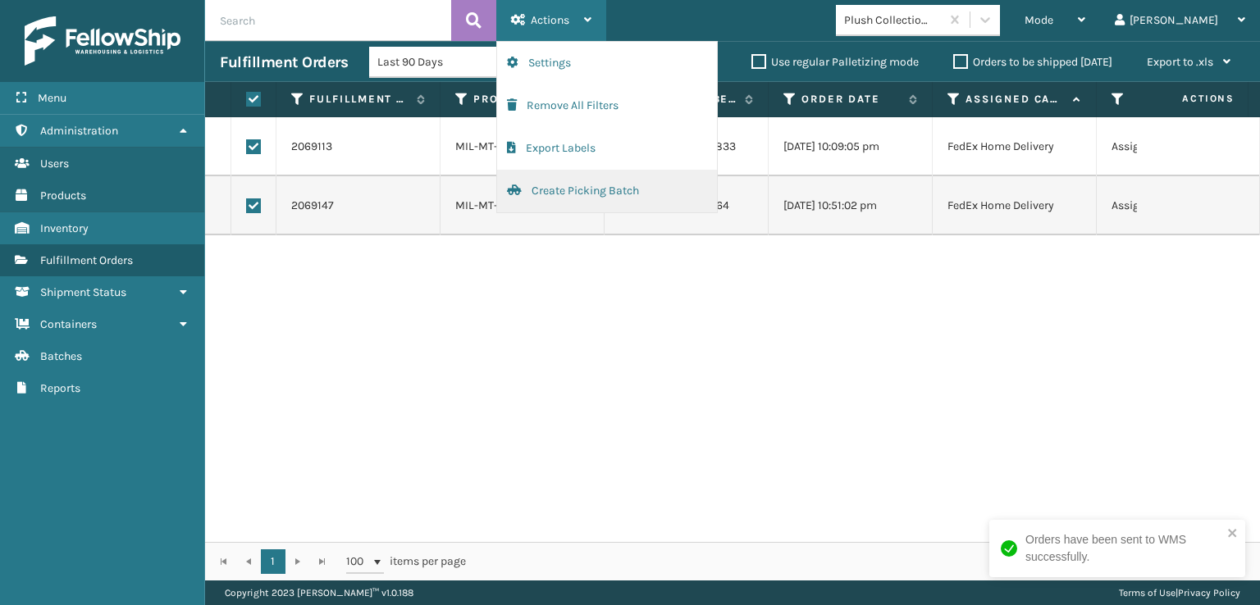
click at [571, 187] on button "Create Picking Batch" at bounding box center [607, 191] width 220 height 43
